Goal: Find specific page/section: Find specific page/section

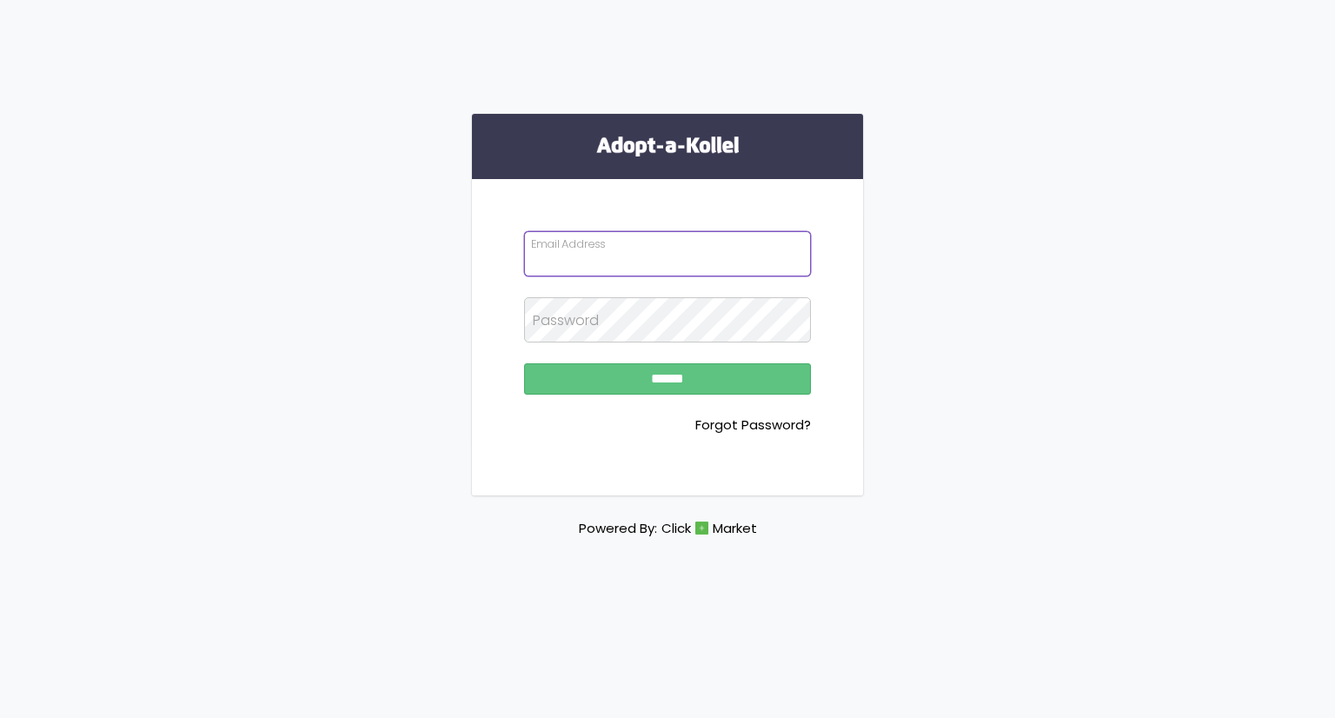
type input "**********"
click at [597, 387] on input "******" at bounding box center [667, 378] width 287 height 31
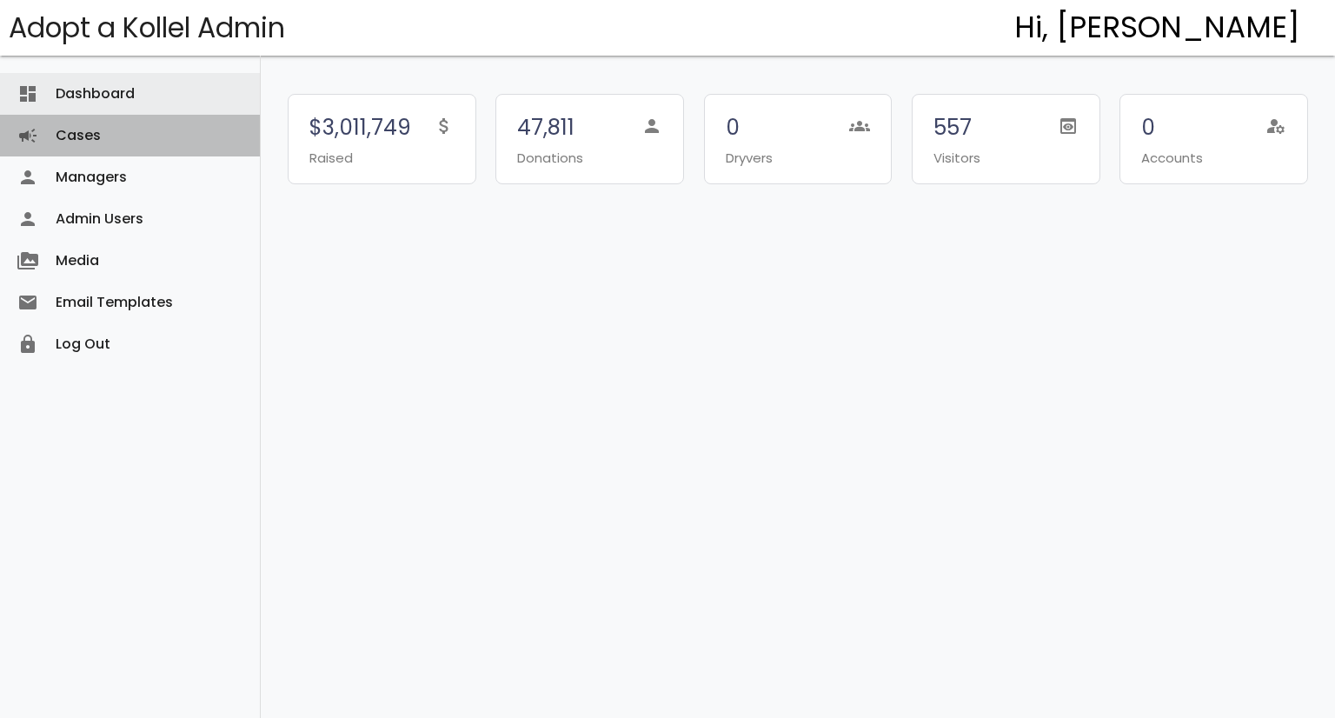
click at [112, 136] on link "Cases campaign" at bounding box center [130, 136] width 260 height 42
